Goal: Task Accomplishment & Management: Use online tool/utility

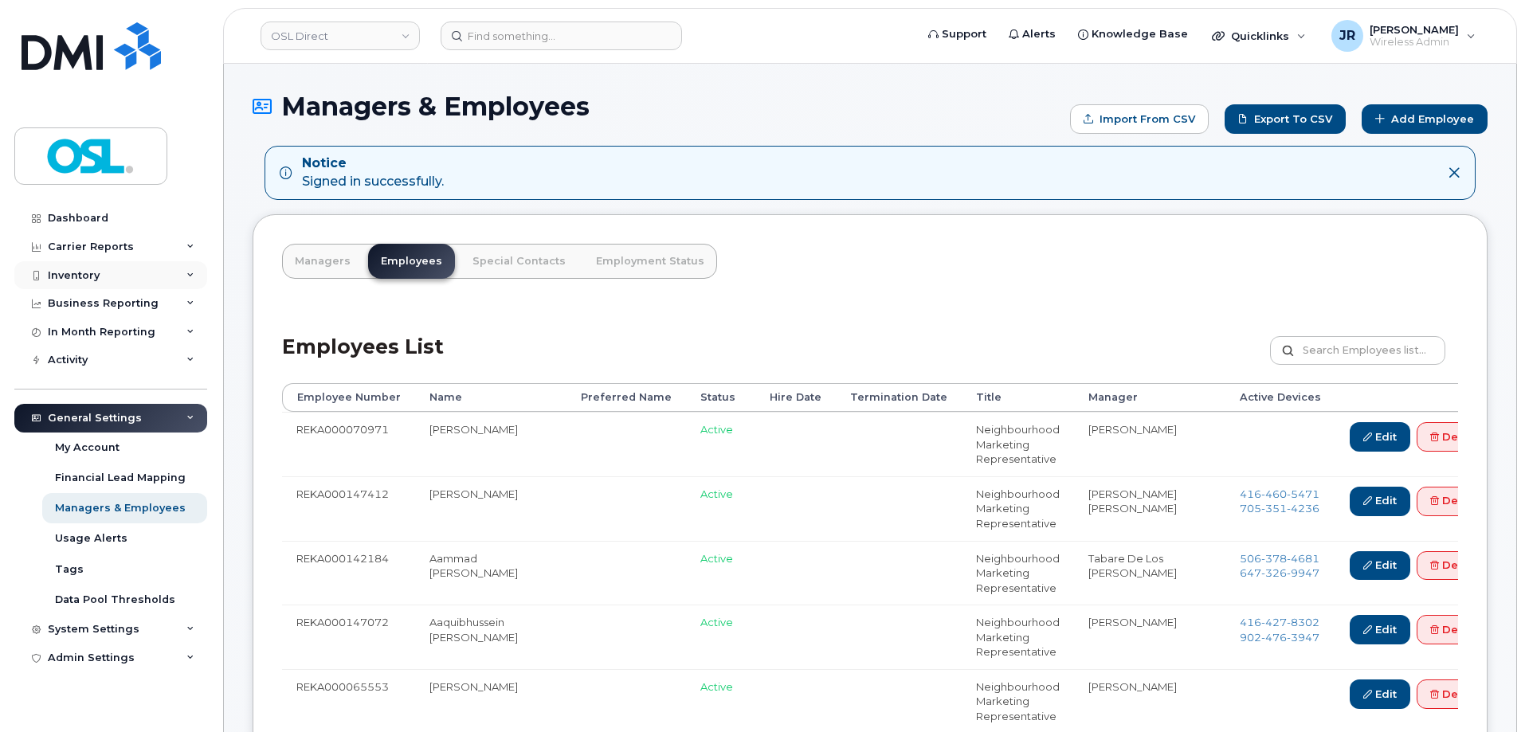
click at [113, 272] on div "Inventory" at bounding box center [110, 275] width 193 height 29
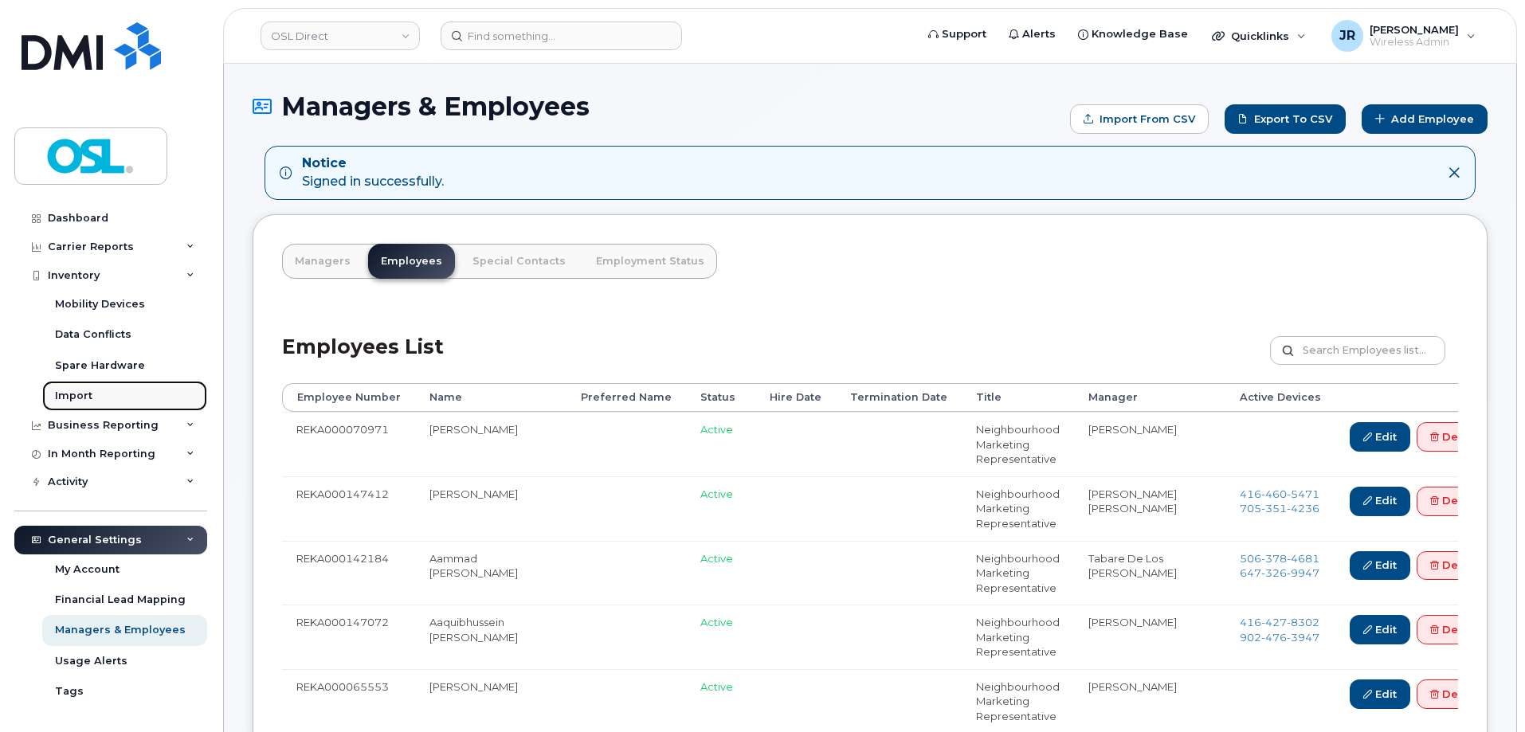
click at [81, 391] on div "Import" at bounding box center [73, 396] width 37 height 14
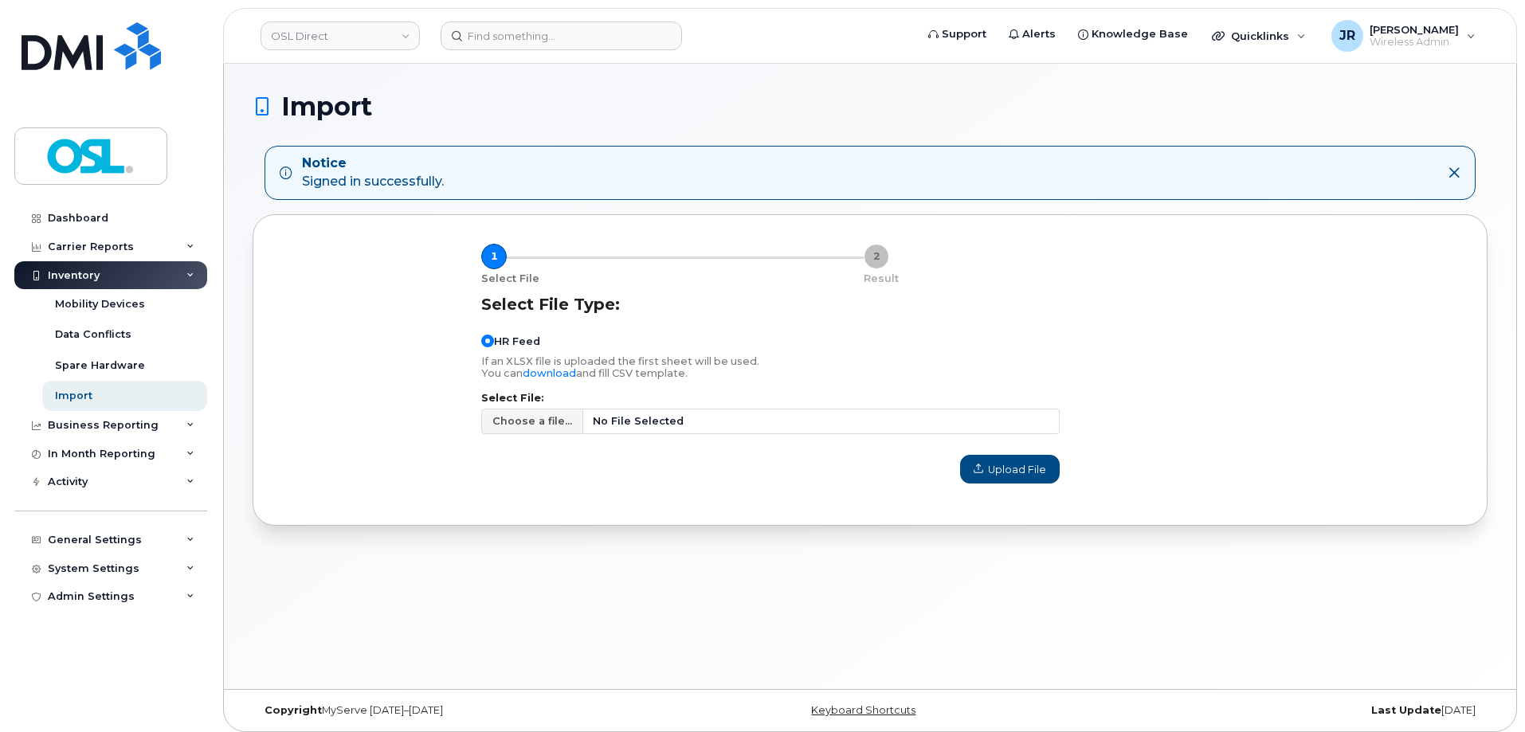
click at [554, 405] on div "Select File: Choose a file... No File Selected" at bounding box center [770, 416] width 578 height 47
click at [551, 413] on span "Choose a file..." at bounding box center [532, 421] width 102 height 25
click at [551, 413] on input "Choose a file... No File Selected" at bounding box center [770, 421] width 578 height 25
type input "C:\fakepath\Simplex Import - [DATE].csv"
click at [1024, 460] on button "Upload File" at bounding box center [1010, 469] width 100 height 29
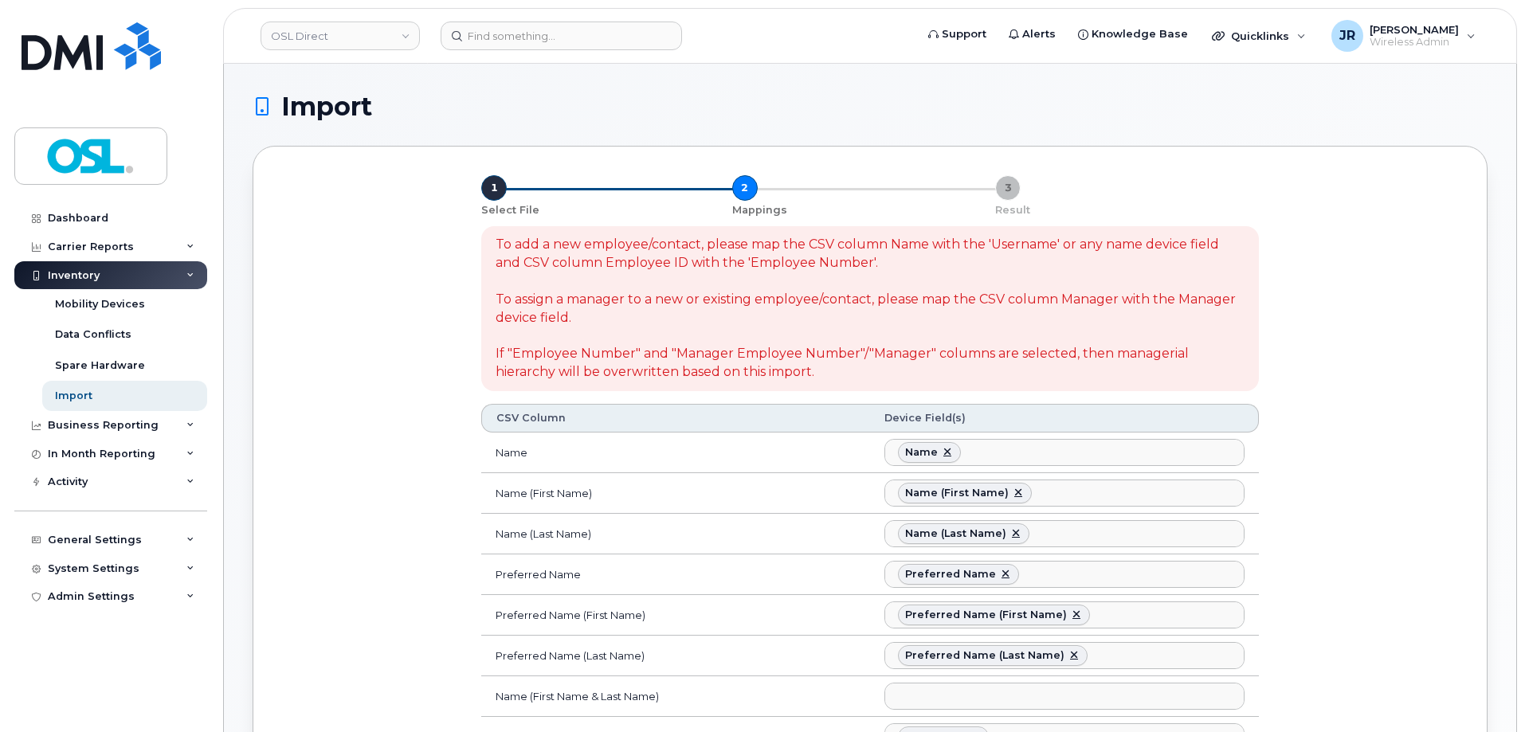
select select
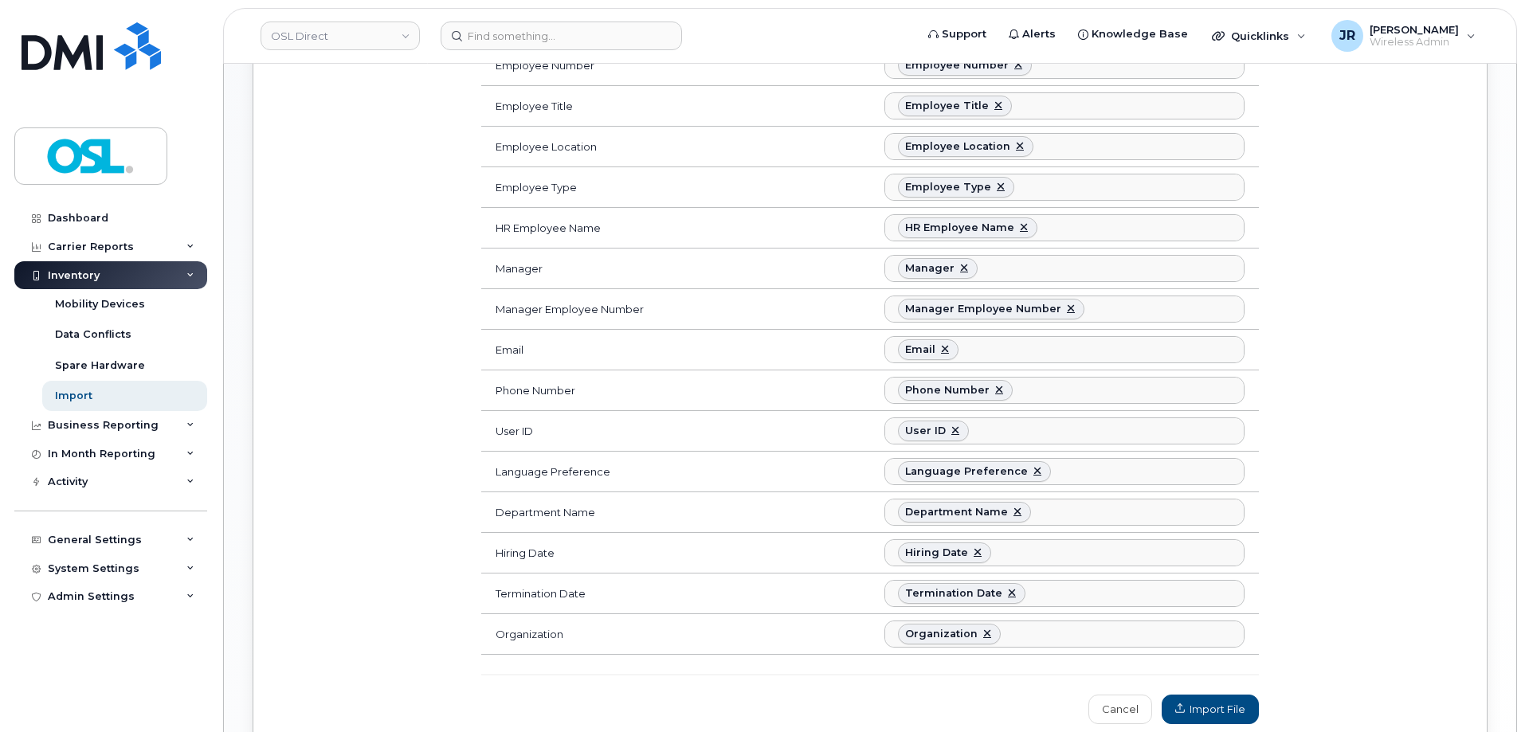
scroll to position [797, 0]
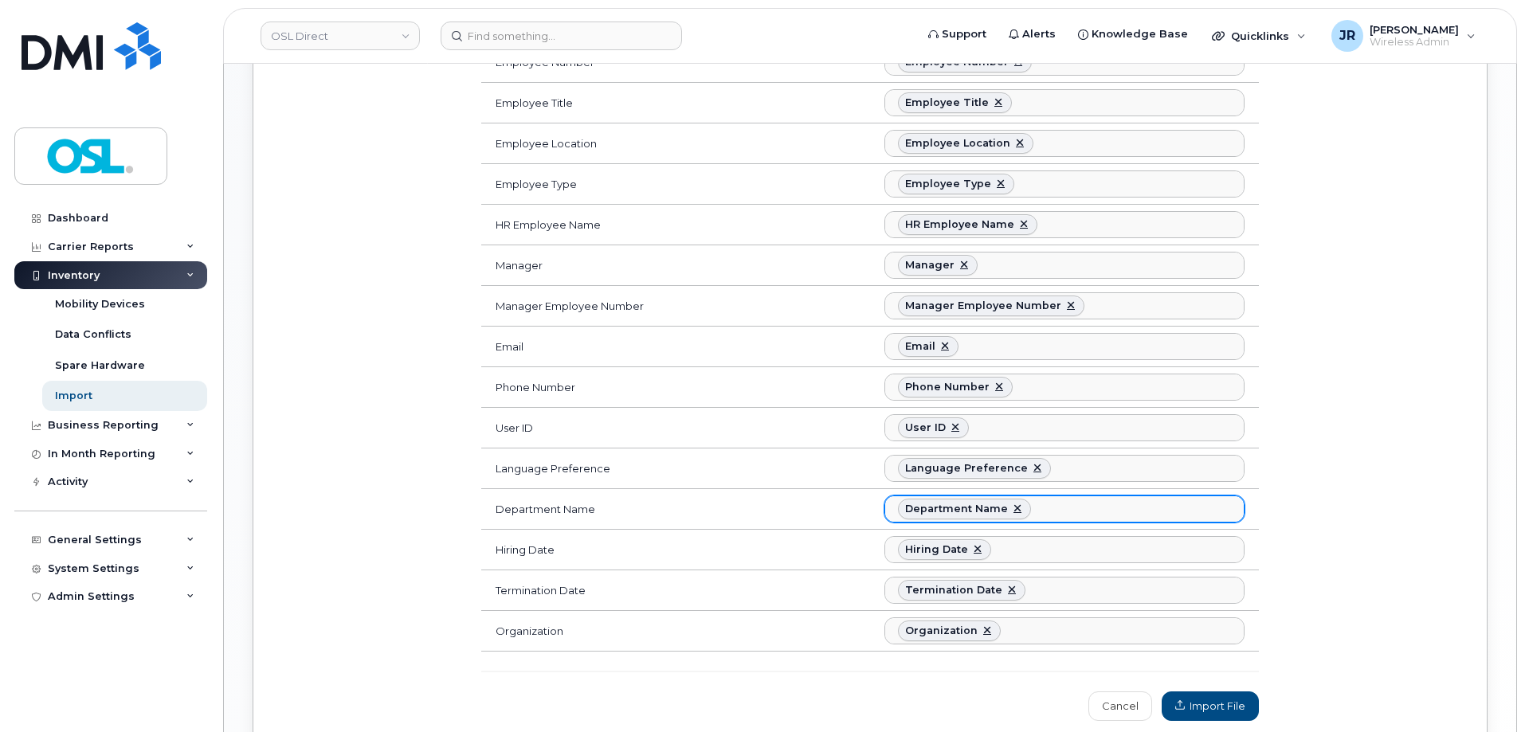
click at [1091, 499] on ul "Department Name" at bounding box center [1064, 508] width 358 height 25
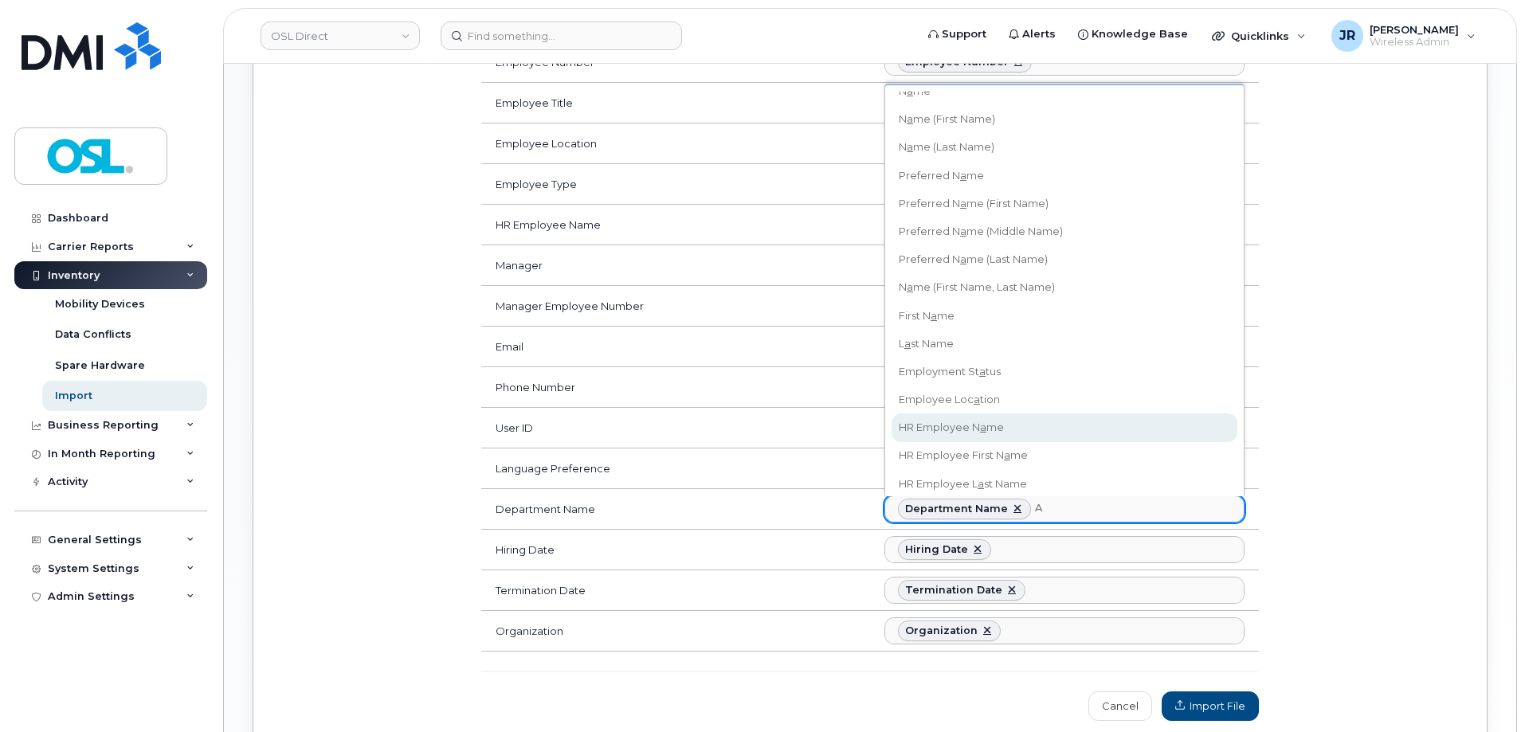
scroll to position [386, 0]
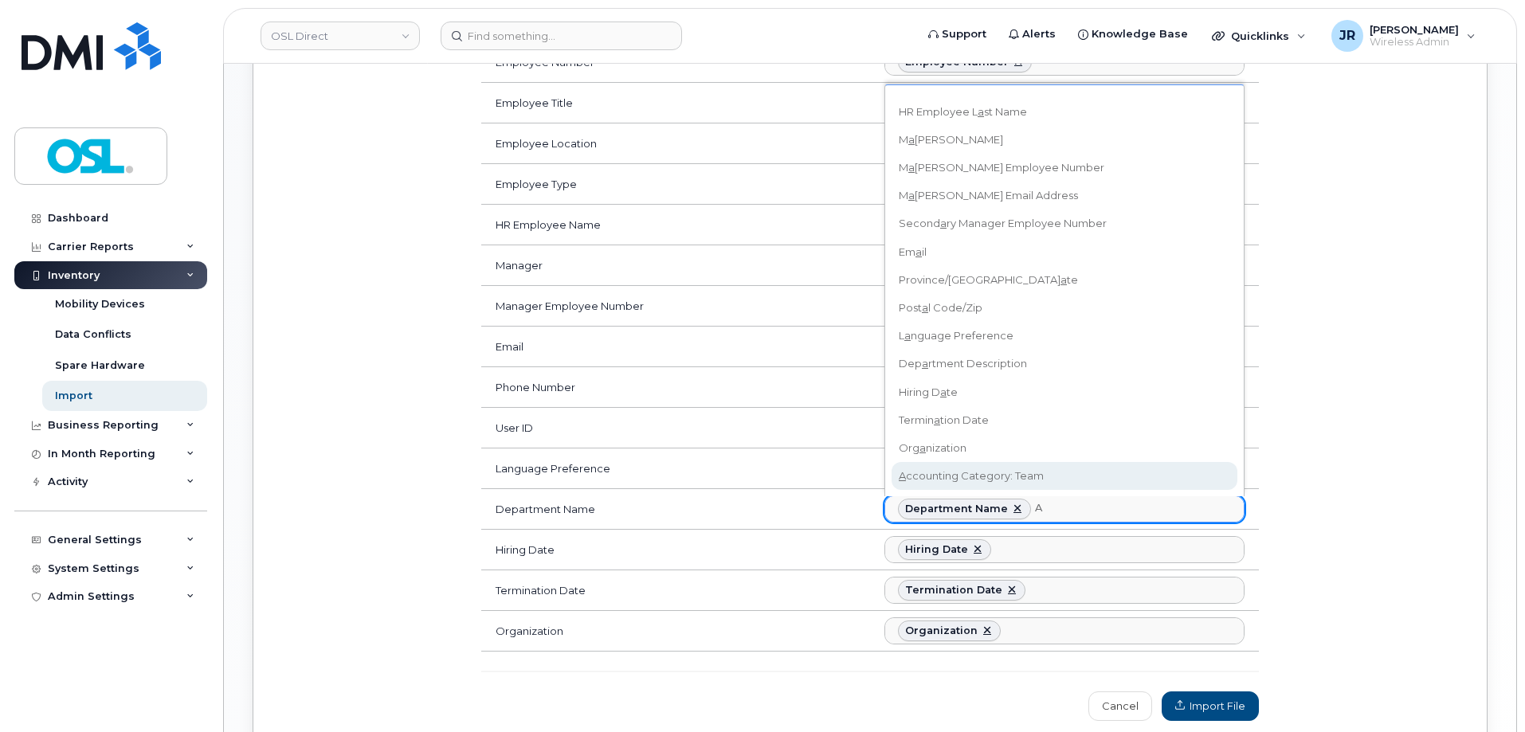
type input "A"
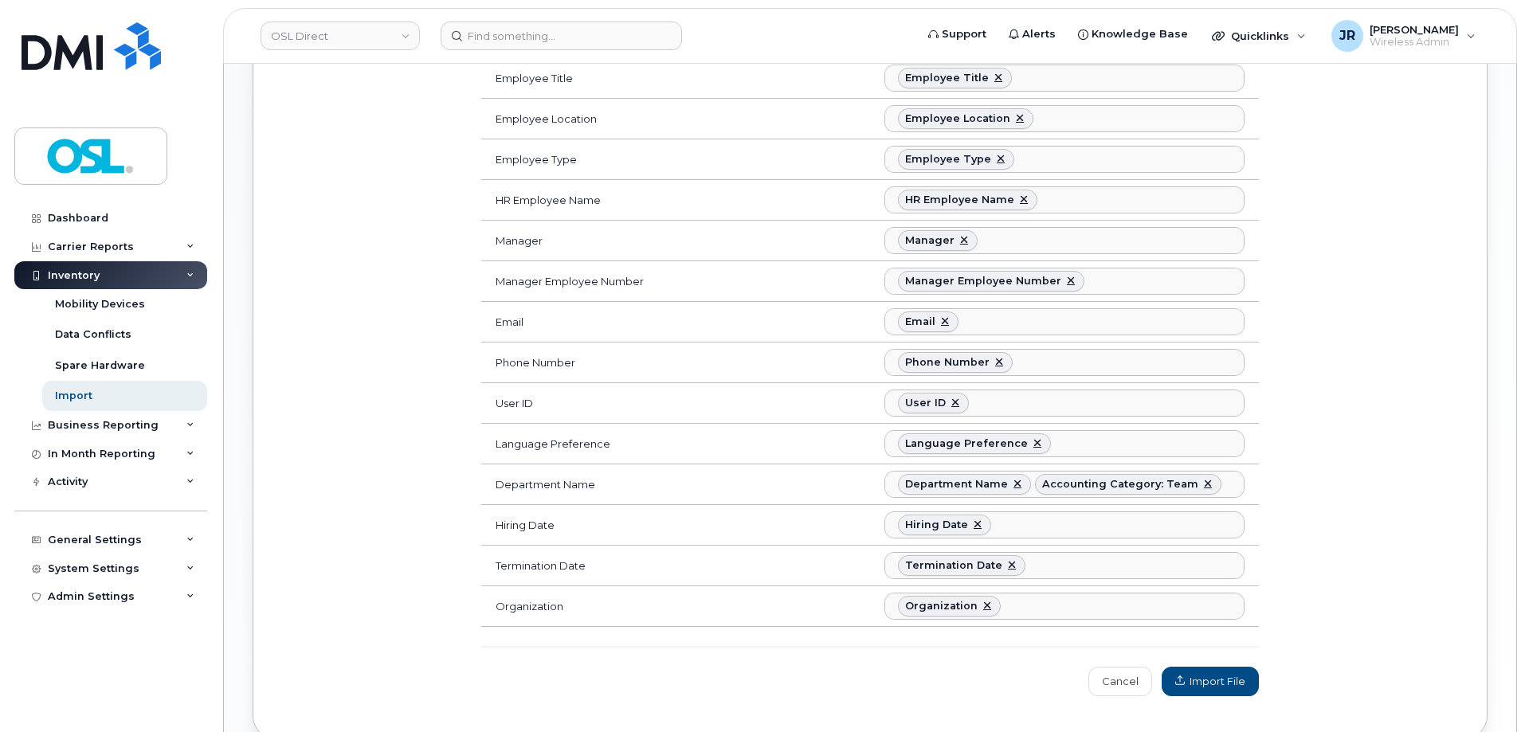
scroll to position [876, 0]
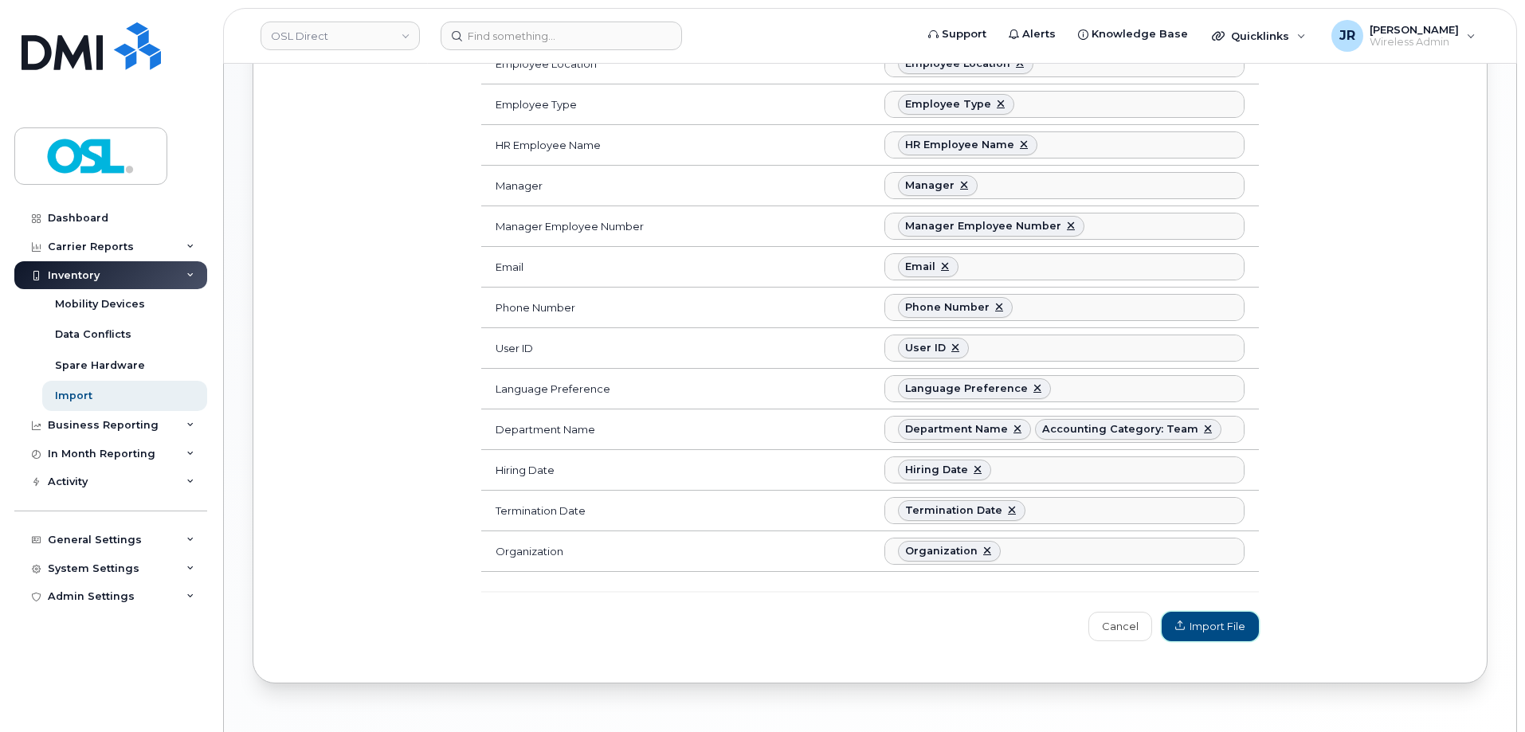
click at [1232, 625] on span "Import File" at bounding box center [1210, 626] width 70 height 15
